Goal: Information Seeking & Learning: Learn about a topic

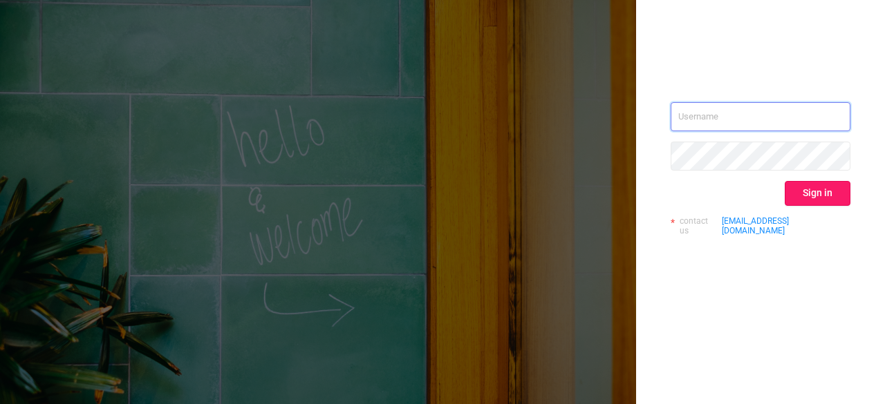
type input "[PERSON_NAME][EMAIL_ADDRESS][PERSON_NAME][DOMAIN_NAME]"
click at [825, 192] on button "Sign in" at bounding box center [817, 193] width 66 height 25
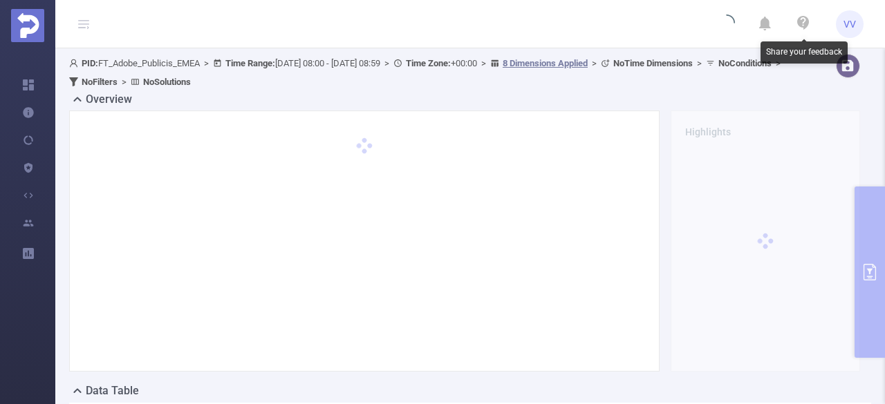
click at [800, 19] on icon at bounding box center [803, 23] width 17 height 17
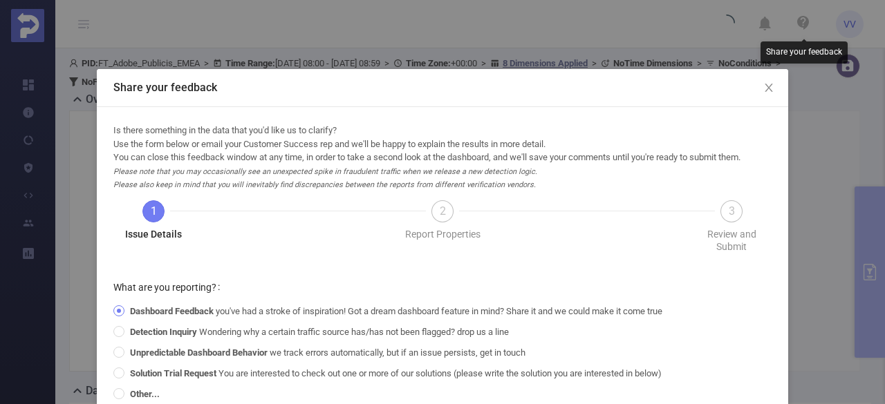
click at [573, 69] on div "Share your feedback" at bounding box center [442, 88] width 691 height 38
click at [768, 86] on icon "icon: close" at bounding box center [768, 87] width 11 height 11
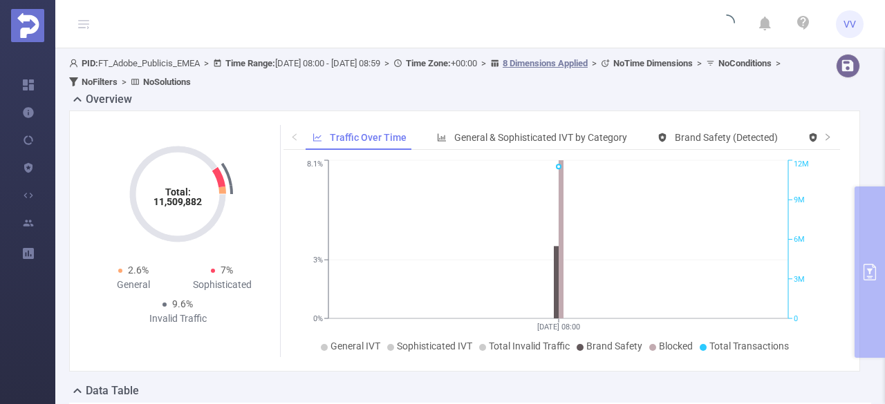
click at [93, 26] on header "VV" at bounding box center [442, 24] width 885 height 48
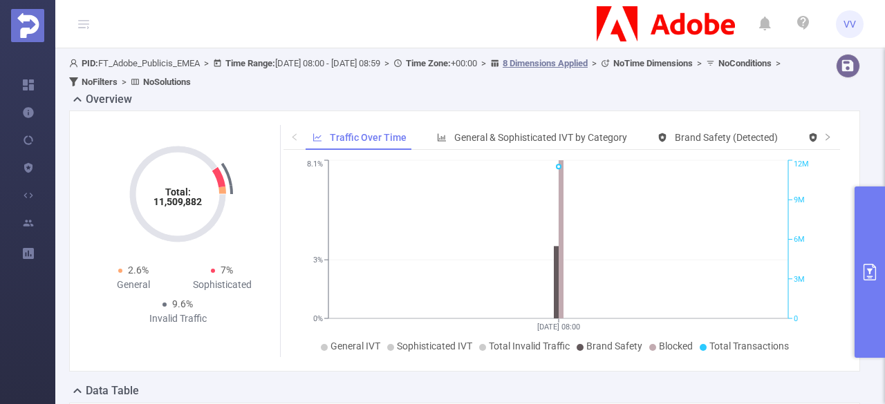
click at [83, 26] on icon at bounding box center [83, 24] width 11 height 11
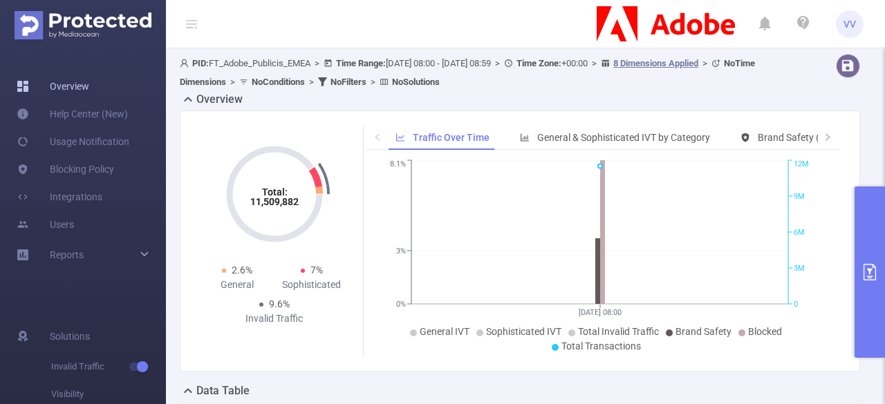
click at [74, 93] on link "Overview" at bounding box center [53, 87] width 73 height 28
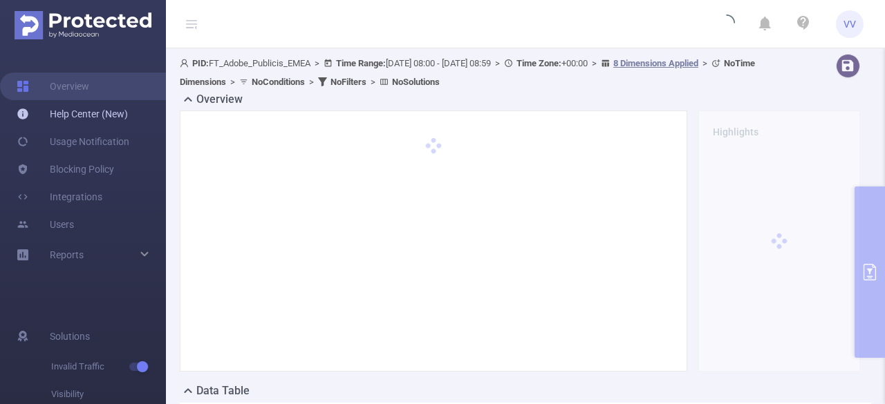
click at [74, 113] on link "Help Center (New)" at bounding box center [72, 114] width 111 height 28
